Goal: Information Seeking & Learning: Learn about a topic

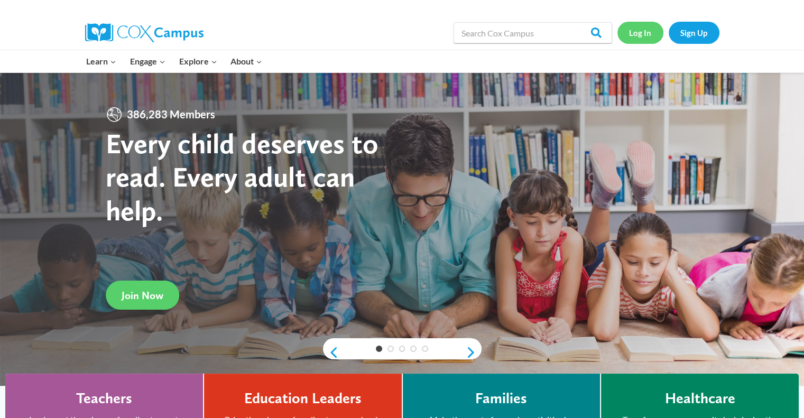
click at [651, 40] on link "Log In" at bounding box center [641, 33] width 46 height 22
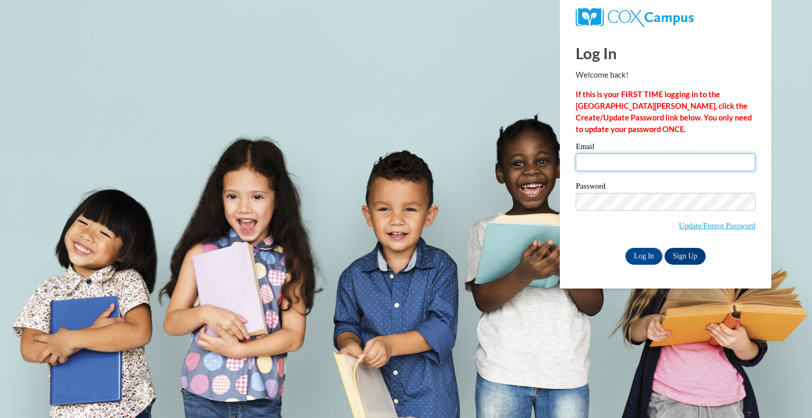
click at [643, 166] on input "Email" at bounding box center [666, 162] width 180 height 18
type input "rueter.kai@bristol.k12.wi.us"
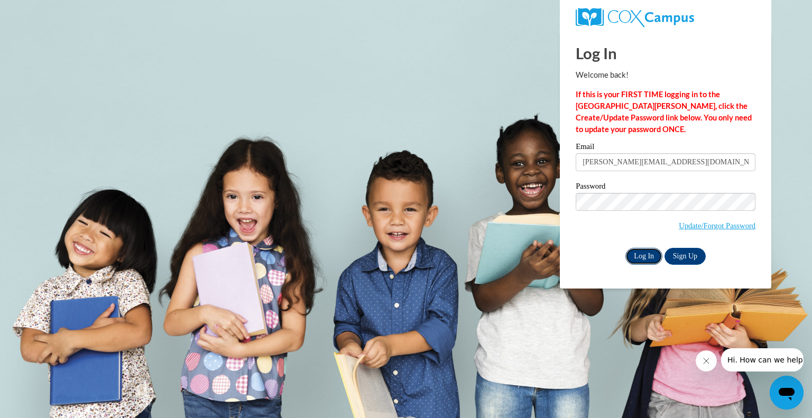
click at [642, 252] on input "Log In" at bounding box center [643, 256] width 37 height 17
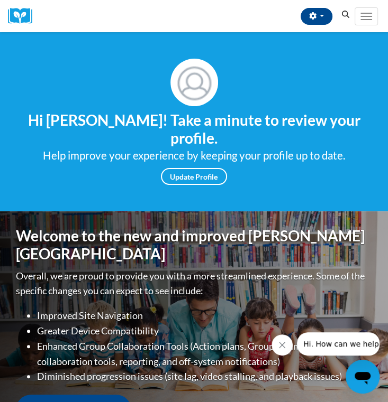
click at [258, 5] on div "Kaitlin Rueter (America/Chicago UTC-05:00) My Profile Inbox My Transcripts Log …" at bounding box center [197, 16] width 314 height 32
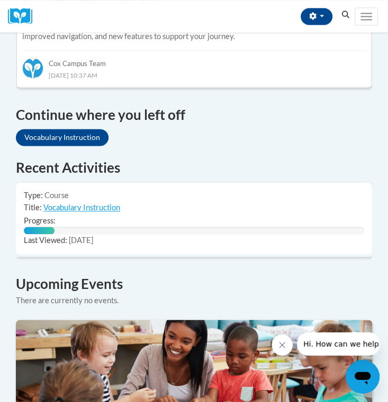
scroll to position [692, 0]
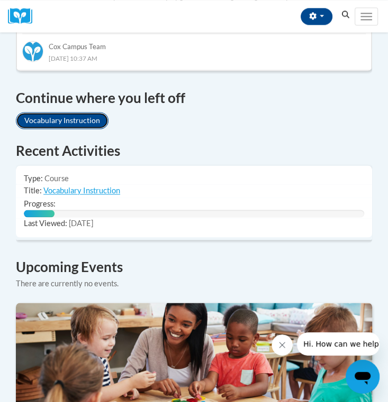
click at [53, 112] on link "Vocabulary Instruction" at bounding box center [62, 120] width 93 height 17
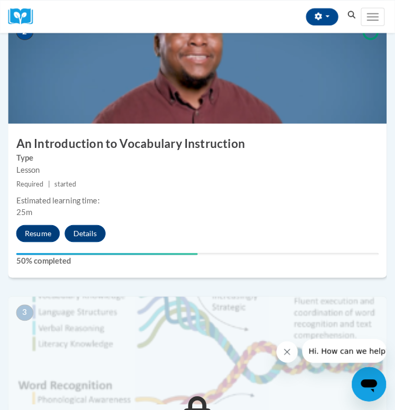
scroll to position [492, 0]
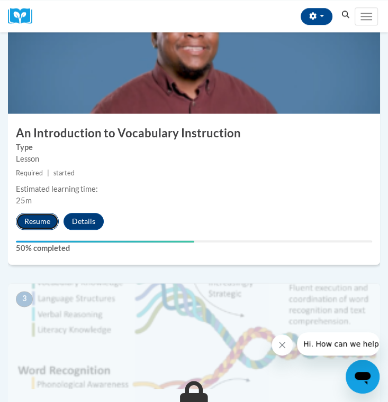
click at [42, 226] on button "Resume" at bounding box center [37, 221] width 43 height 17
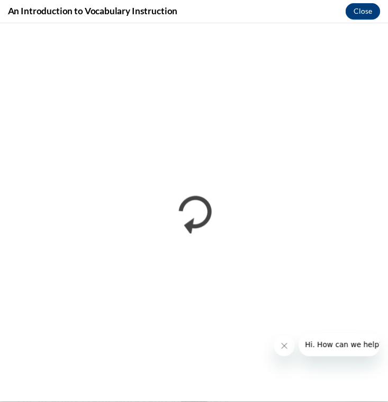
scroll to position [0, 0]
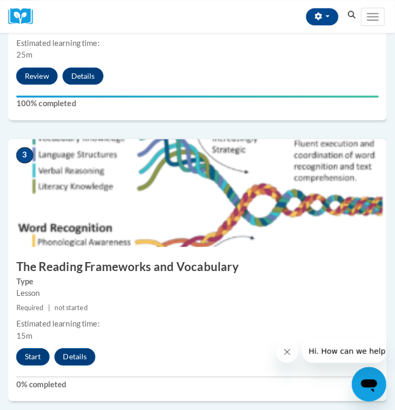
scroll to position [635, 0]
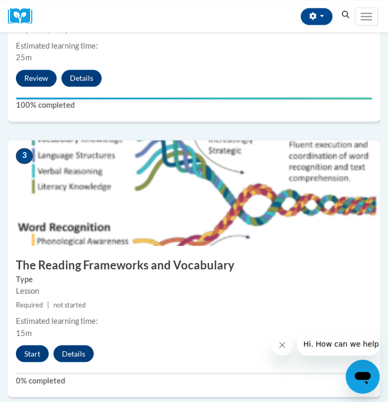
click at [96, 265] on h3 "The Reading Frameworks and Vocabulary" at bounding box center [194, 265] width 372 height 16
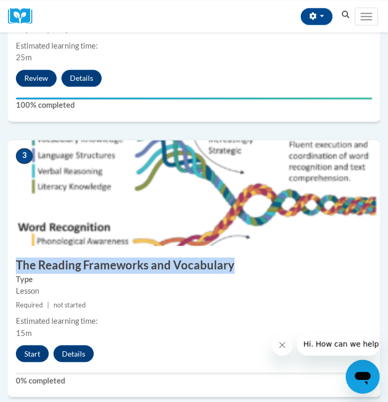
click at [96, 265] on h3 "The Reading Frameworks and Vocabulary" at bounding box center [194, 265] width 372 height 16
copy div "The Reading Frameworks and Vocabulary"
click at [32, 353] on button "Start" at bounding box center [32, 353] width 33 height 17
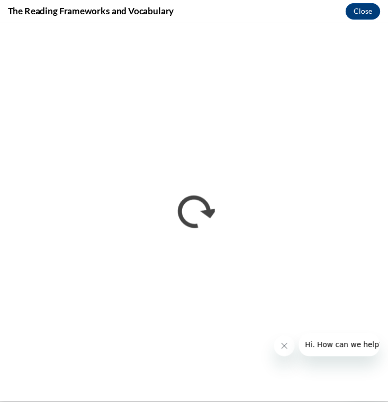
scroll to position [0, 0]
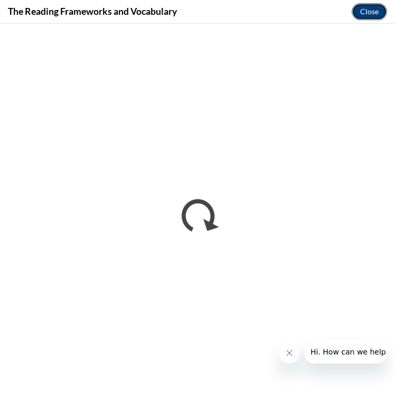
click at [373, 11] on button "Close" at bounding box center [369, 11] width 35 height 17
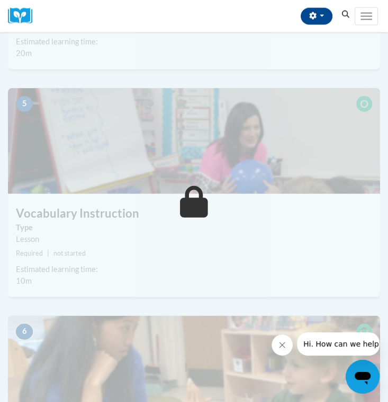
scroll to position [1187, 0]
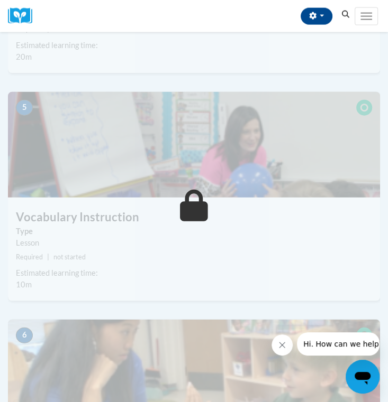
click at [198, 173] on img at bounding box center [194, 145] width 372 height 106
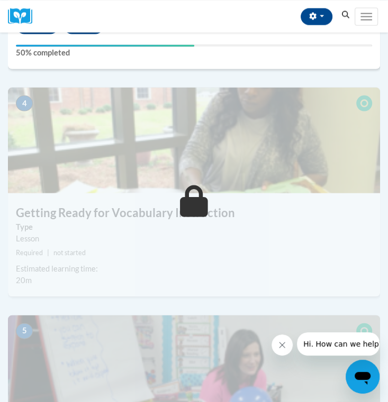
scroll to position [1074, 0]
